Goal: Task Accomplishment & Management: Use online tool/utility

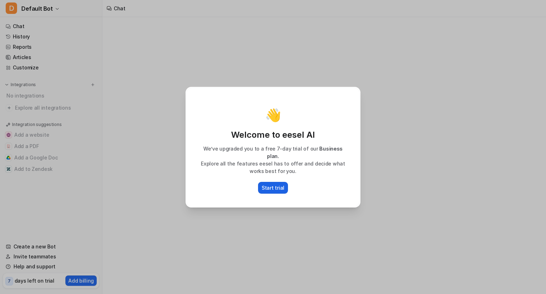
click at [271, 187] on p "Start trial" at bounding box center [273, 187] width 23 height 7
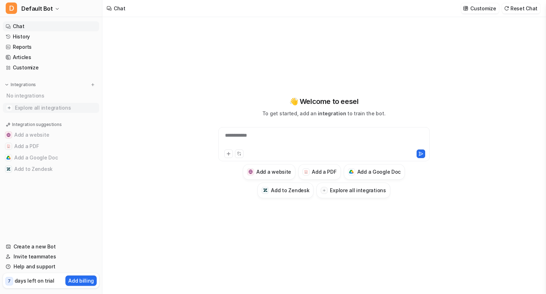
click at [36, 110] on span "Explore all integrations" at bounding box center [55, 107] width 81 height 11
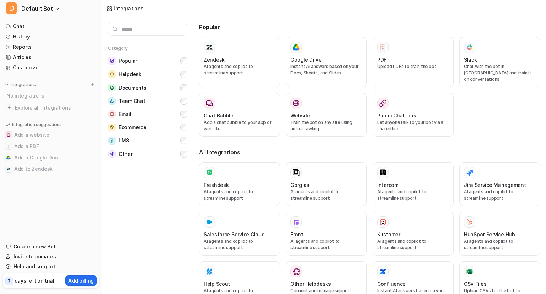
click at [150, 27] on input "text" at bounding box center [147, 29] width 79 height 13
click at [151, 101] on button "Team Chat" at bounding box center [147, 100] width 79 height 13
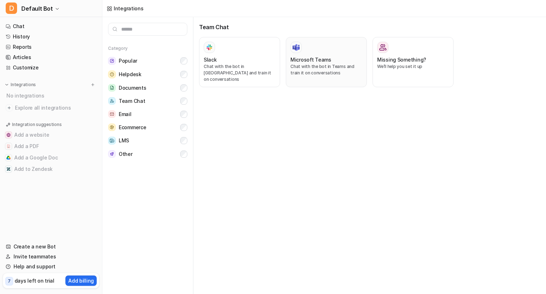
click at [316, 55] on div "Microsoft Teams Chat with the bot in Teams and train it on conversations" at bounding box center [327, 62] width 72 height 41
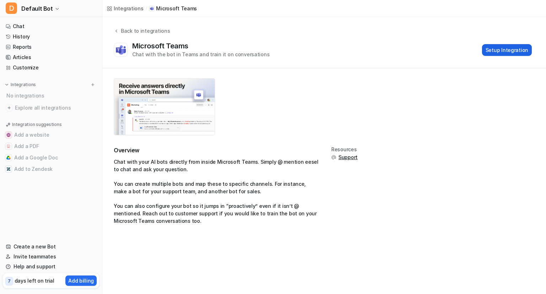
click at [507, 44] on button "Setup Integration" at bounding box center [507, 50] width 50 height 12
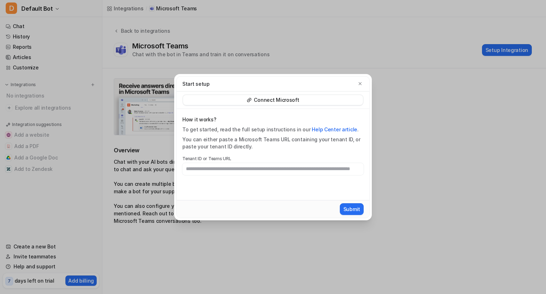
click at [223, 140] on div "You can either paste a Microsoft Teams URL containing your tenant ID, or paste …" at bounding box center [273, 143] width 181 height 14
click at [212, 180] on div "How it works? To get started, read the full setup instructions in our Help Cent…" at bounding box center [273, 154] width 193 height 91
click at [297, 103] on p "Connect Microsoft" at bounding box center [276, 99] width 45 height 7
click at [282, 101] on p "Connect Microsoft" at bounding box center [276, 99] width 45 height 7
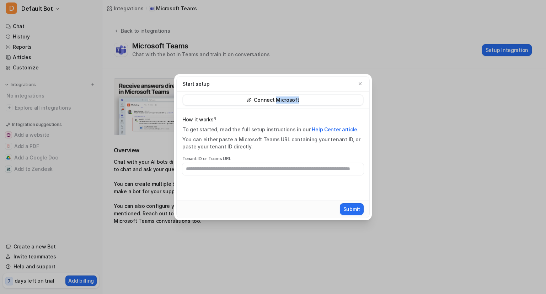
click at [282, 101] on p "Connect Microsoft" at bounding box center [276, 99] width 45 height 7
click at [300, 183] on div "How it works? To get started, read the full setup instructions in our Help Cent…" at bounding box center [273, 154] width 193 height 91
click at [361, 84] on icon "button" at bounding box center [360, 83] width 3 height 3
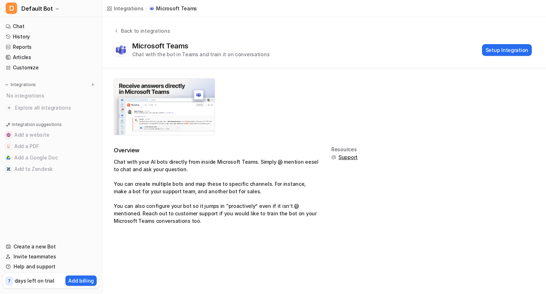
click at [234, 204] on li "You can also configure your bot so it jumps in “proactively” even if it isn’t @…" at bounding box center [217, 213] width 206 height 22
drag, startPoint x: 234, startPoint y: 204, endPoint x: 259, endPoint y: 204, distance: 25.3
click at [259, 204] on li "You can also configure your bot so it jumps in “proactively” even if it isn’t @…" at bounding box center [217, 213] width 206 height 22
click at [205, 218] on li "You can also configure your bot so it jumps in “proactively” even if it isn’t @…" at bounding box center [217, 213] width 206 height 22
click at [498, 51] on button "Setup Integration" at bounding box center [507, 50] width 50 height 12
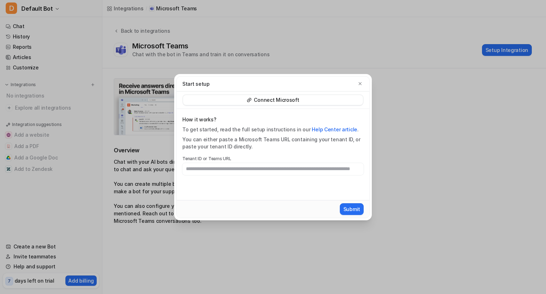
click at [308, 167] on input "text" at bounding box center [273, 169] width 181 height 12
click at [333, 129] on link "Help Center article" at bounding box center [335, 129] width 46 height 6
click at [257, 171] on input "text" at bounding box center [273, 169] width 181 height 12
paste input "**********"
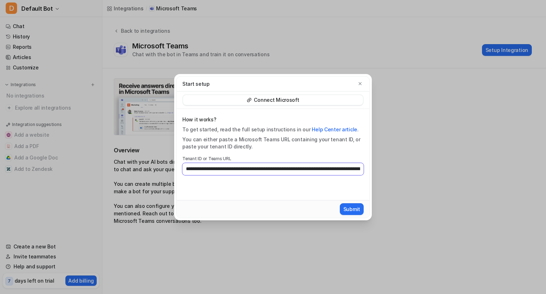
scroll to position [0, 393]
type input "**********"
click at [344, 208] on button "Submit" at bounding box center [352, 209] width 24 height 12
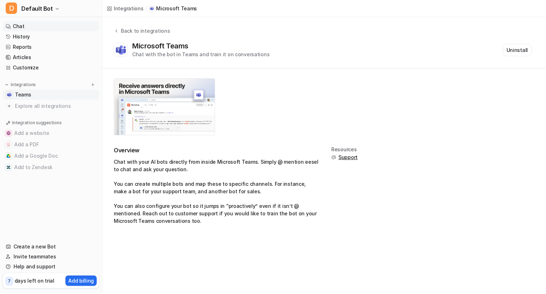
click at [68, 28] on link "Chat" at bounding box center [51, 26] width 96 height 10
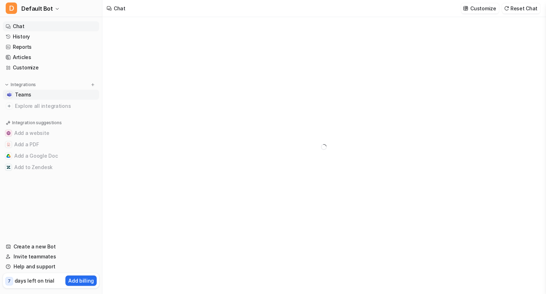
type textarea "**********"
click at [286, 161] on div "**********" at bounding box center [324, 158] width 208 height 16
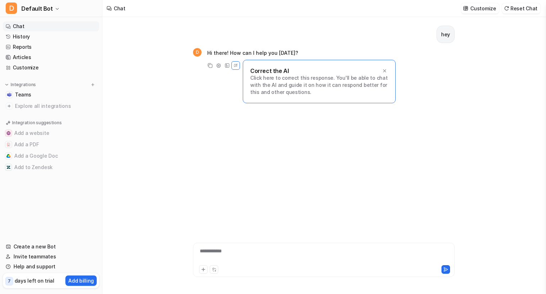
click at [266, 253] on div "**********" at bounding box center [324, 255] width 258 height 16
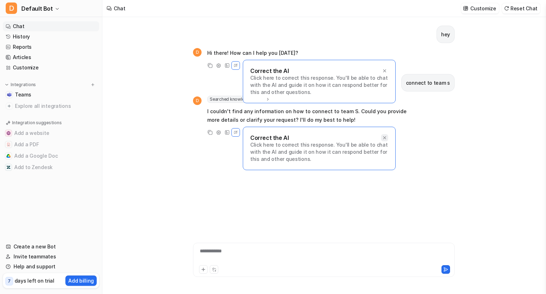
click at [387, 137] on div at bounding box center [384, 137] width 7 height 7
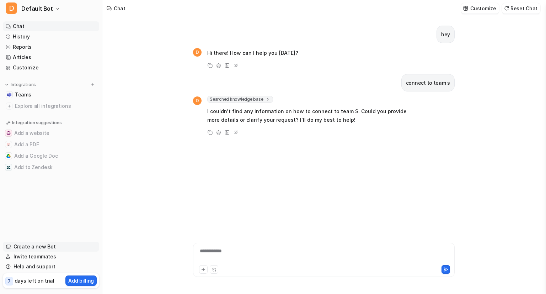
click at [47, 246] on link "Create a new Bot" at bounding box center [51, 247] width 96 height 10
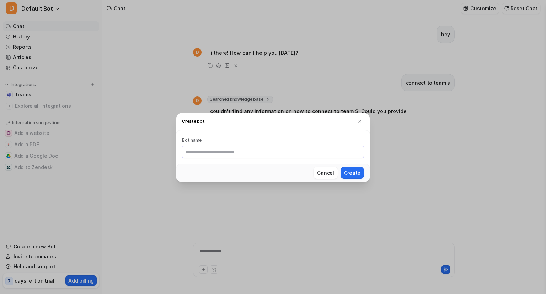
click at [257, 153] on input "text" at bounding box center [273, 152] width 182 height 12
type input "*****"
click at [341, 167] on button "Create" at bounding box center [352, 173] width 23 height 12
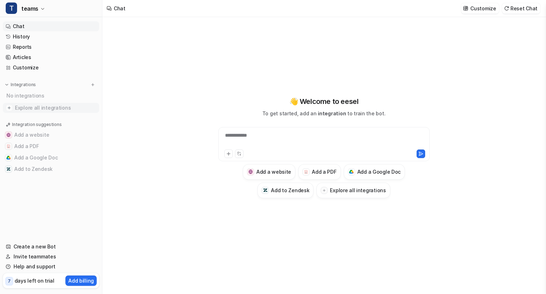
click at [40, 109] on span "Explore all integrations" at bounding box center [55, 107] width 81 height 11
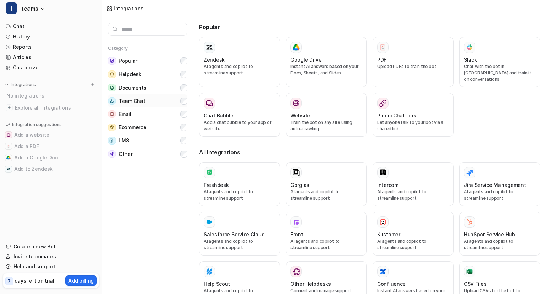
click at [133, 104] on span "Team Chat" at bounding box center [132, 100] width 26 height 7
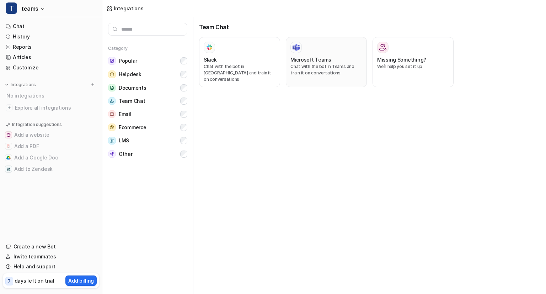
click at [309, 52] on div at bounding box center [327, 47] width 72 height 11
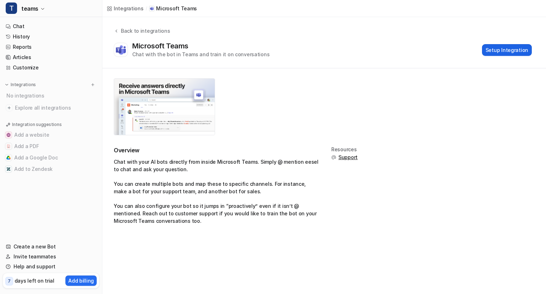
click at [498, 49] on button "Setup Integration" at bounding box center [507, 50] width 50 height 12
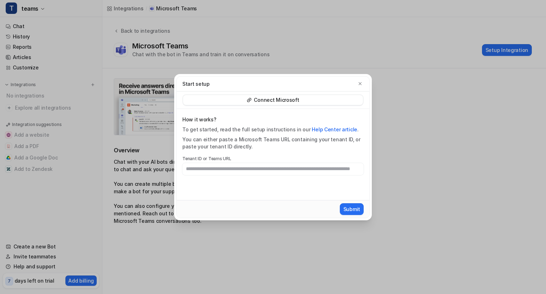
click at [268, 165] on input "text" at bounding box center [273, 169] width 181 height 12
type input "**********"
click at [358, 209] on button "Submit" at bounding box center [352, 209] width 24 height 12
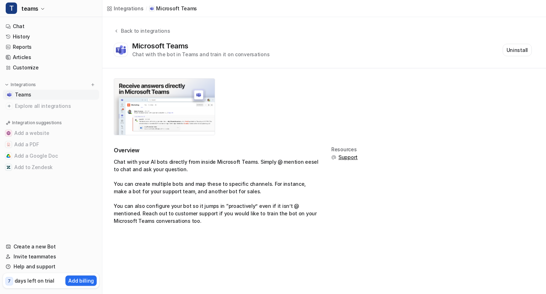
click at [89, 84] on div "Integrations" at bounding box center [51, 84] width 91 height 7
click at [90, 84] on button at bounding box center [92, 84] width 7 height 7
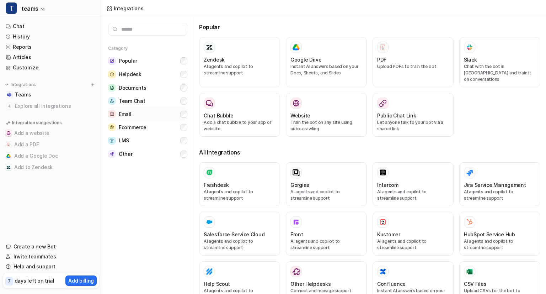
click at [127, 111] on span "Email" at bounding box center [125, 114] width 13 height 7
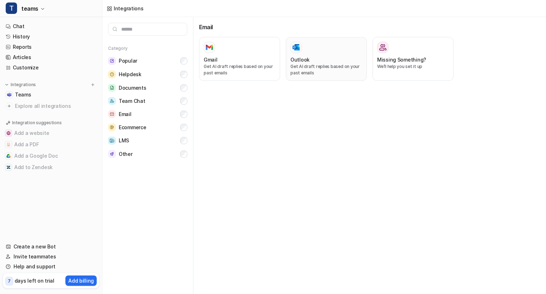
click at [311, 69] on p "Get AI draft replies based on your past emails" at bounding box center [327, 69] width 72 height 13
